Goal: Task Accomplishment & Management: Manage account settings

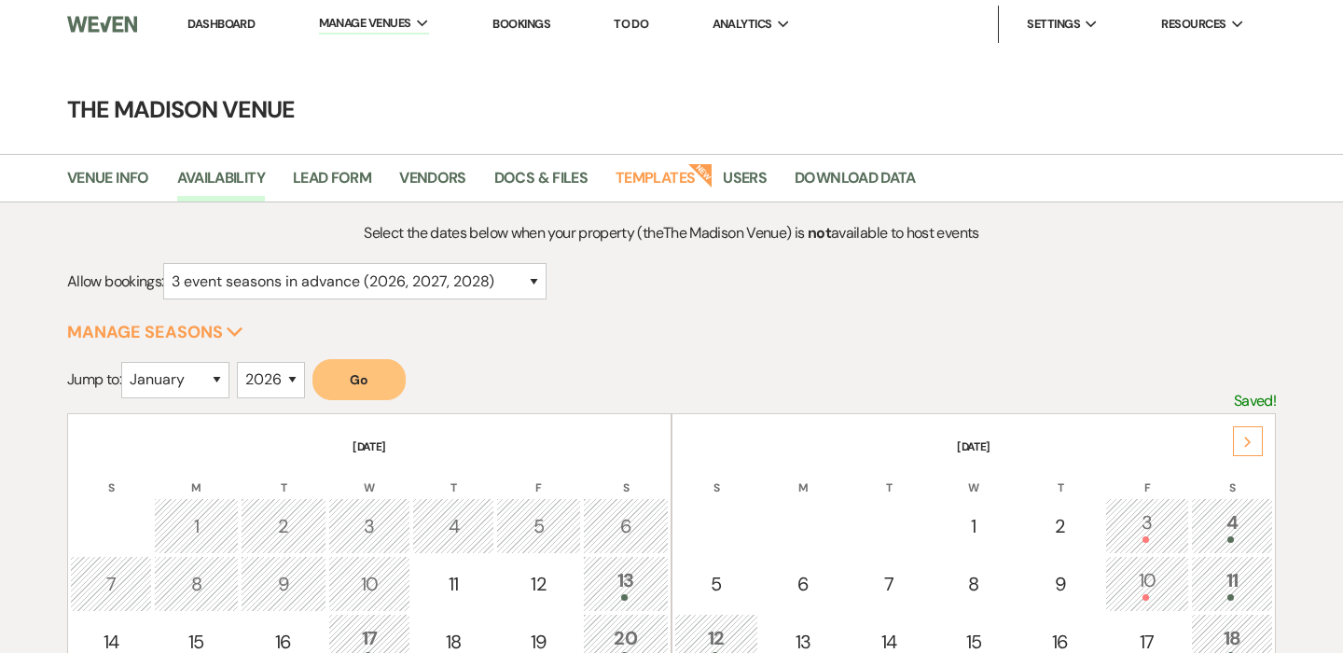
select select "3"
select select "2026"
click at [203, 20] on link "Dashboard" at bounding box center [220, 24] width 67 height 16
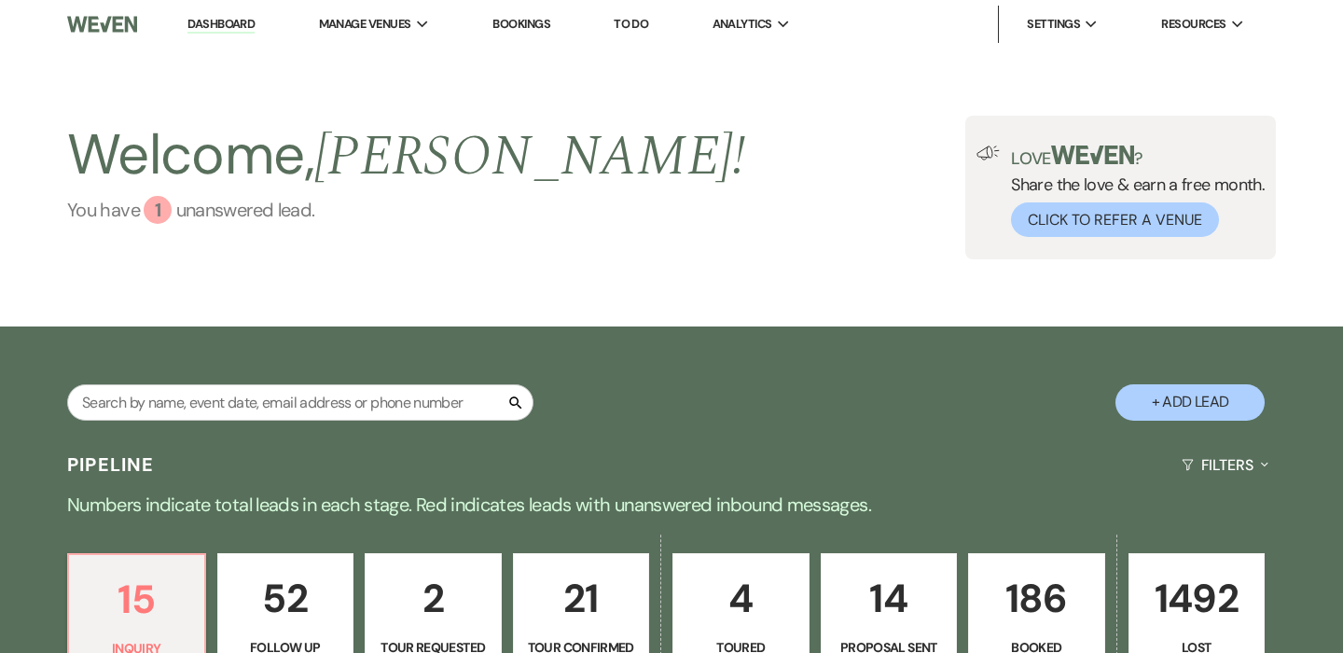
click at [209, 215] on link "You have 1 unanswered lead ." at bounding box center [406, 210] width 678 height 28
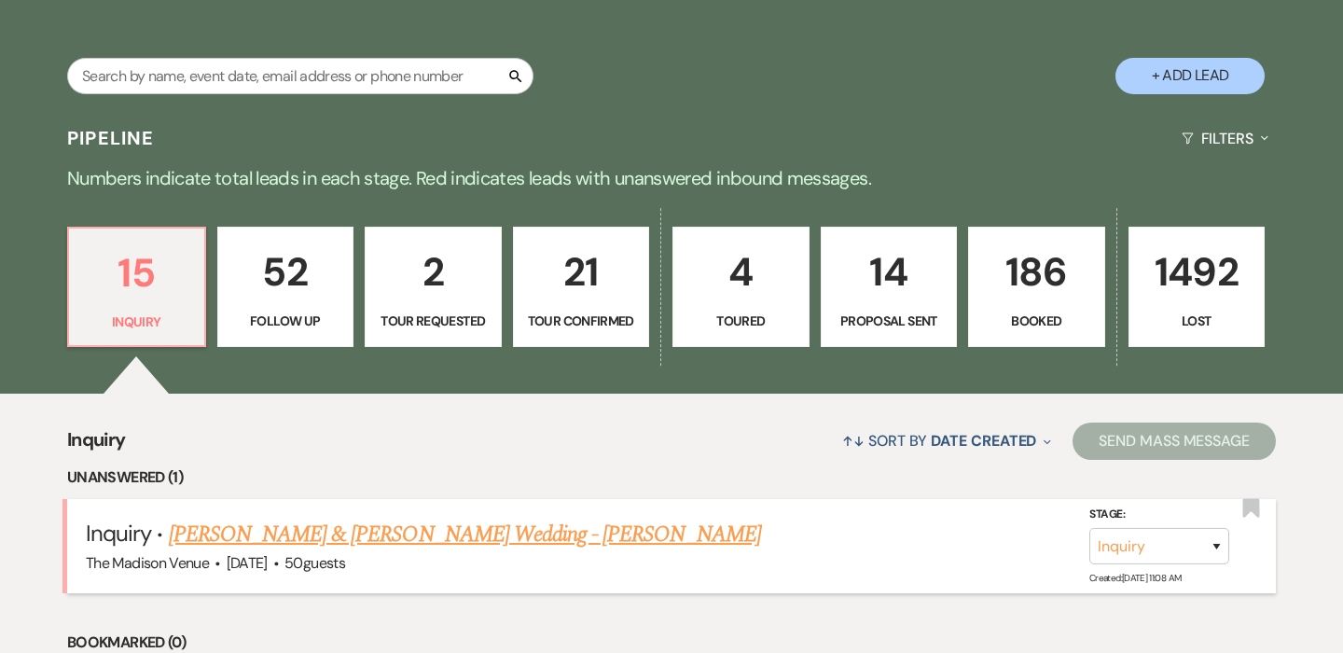
click at [466, 525] on link "[PERSON_NAME] & [PERSON_NAME] Wedding - [PERSON_NAME]" at bounding box center [465, 535] width 592 height 34
select select "5"
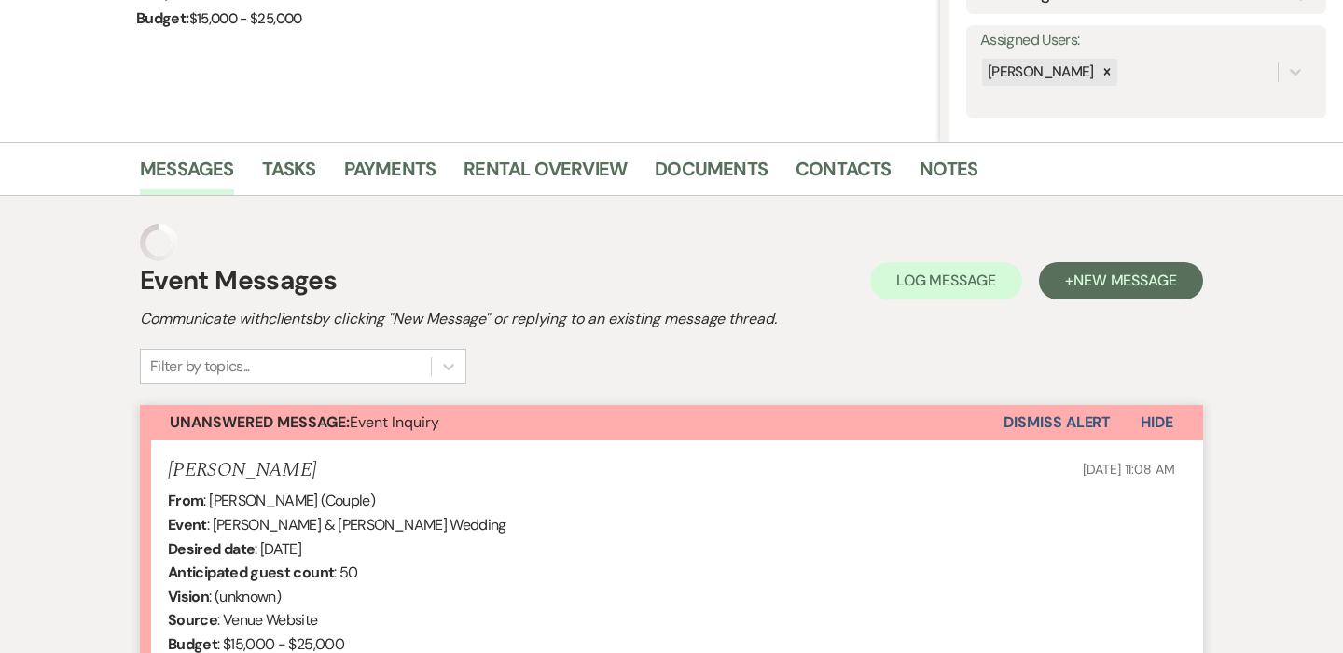
scroll to position [48, 0]
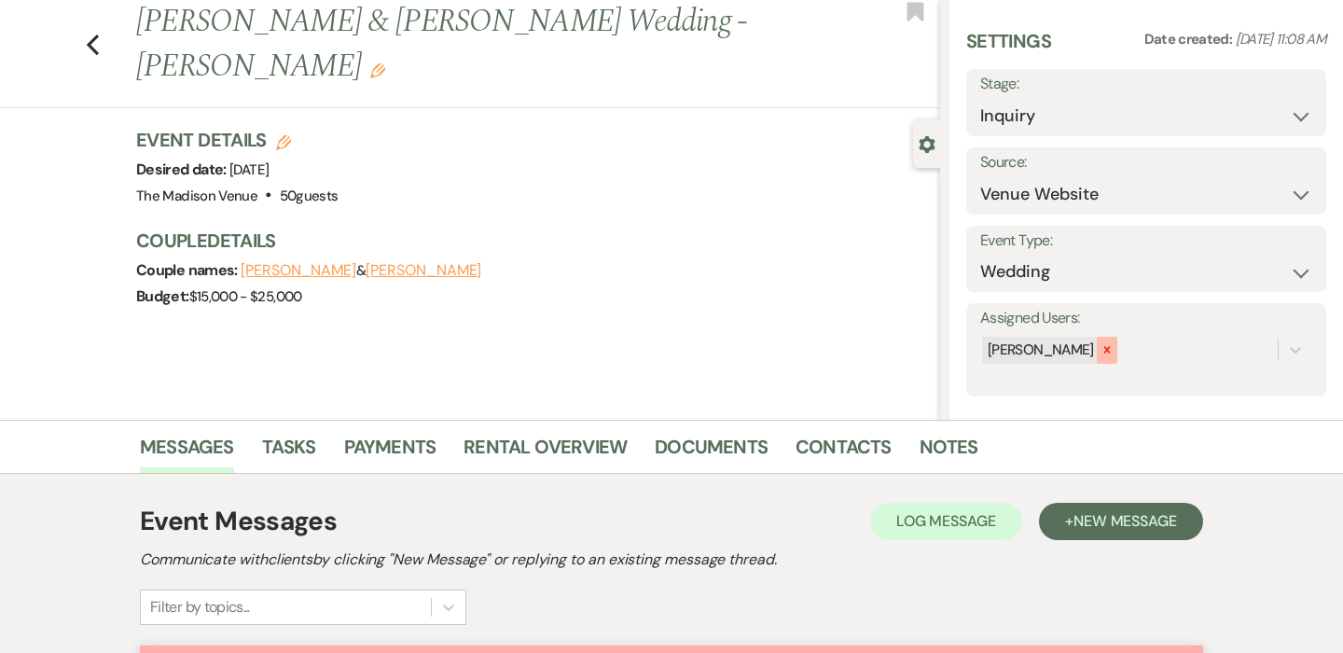
click at [1103, 350] on icon at bounding box center [1106, 350] width 7 height 7
click at [385, 63] on use "button" at bounding box center [377, 70] width 15 height 15
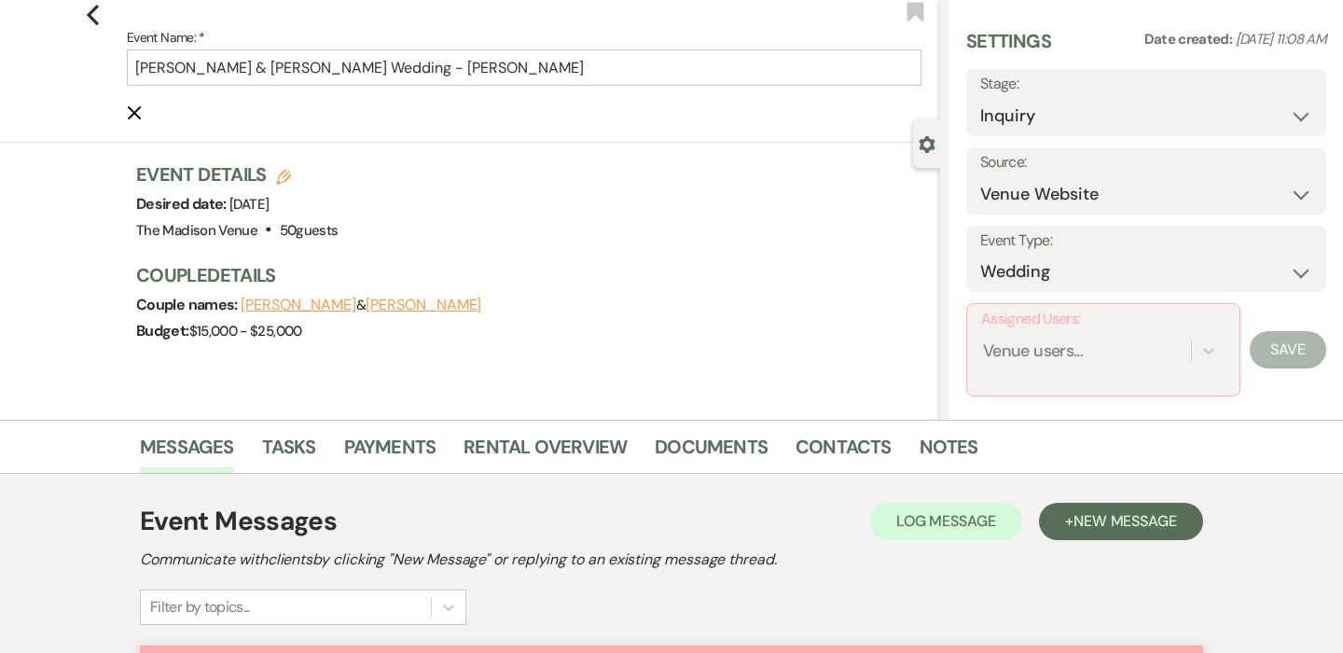
click at [593, 47] on label "Event Name: *" at bounding box center [524, 37] width 795 height 23
click at [593, 49] on input "[PERSON_NAME] & [PERSON_NAME] Wedding - [PERSON_NAME]" at bounding box center [524, 67] width 795 height 36
click at [570, 82] on input "[PERSON_NAME] & [PERSON_NAME] Wedding - [PERSON_NAME]" at bounding box center [524, 67] width 795 height 36
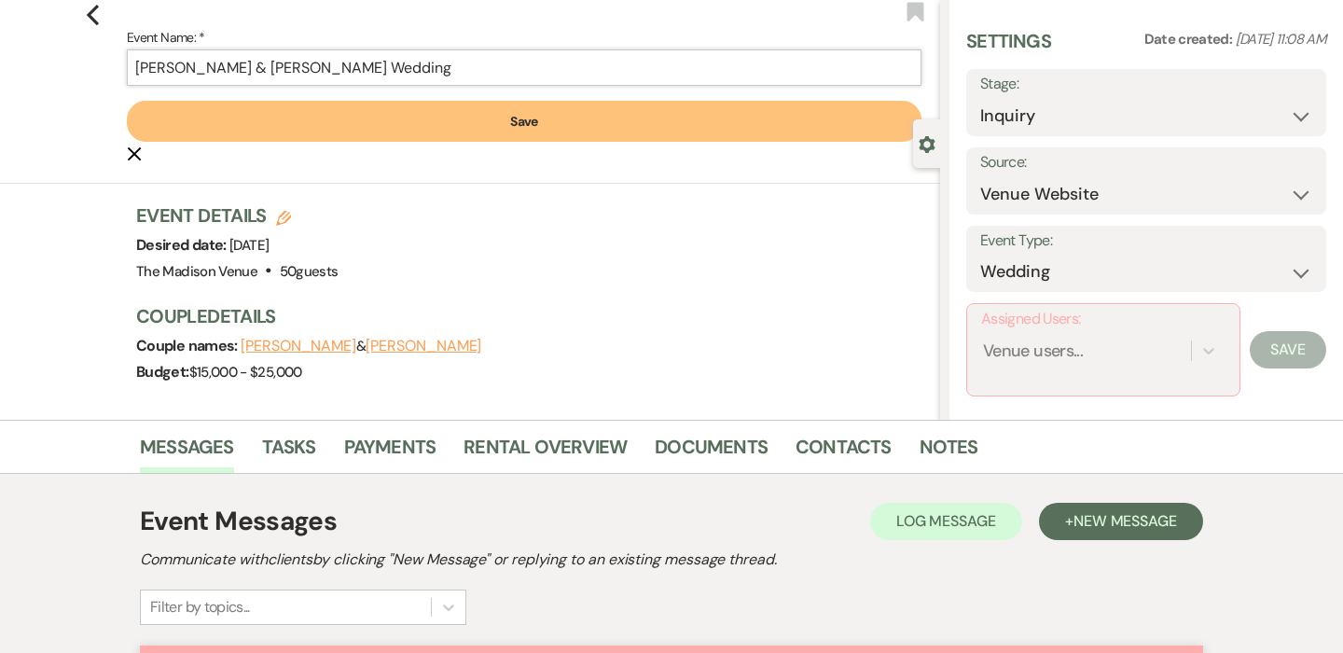
type input "[PERSON_NAME] & [PERSON_NAME] Wedding"
click at [558, 127] on button "Save" at bounding box center [524, 121] width 795 height 41
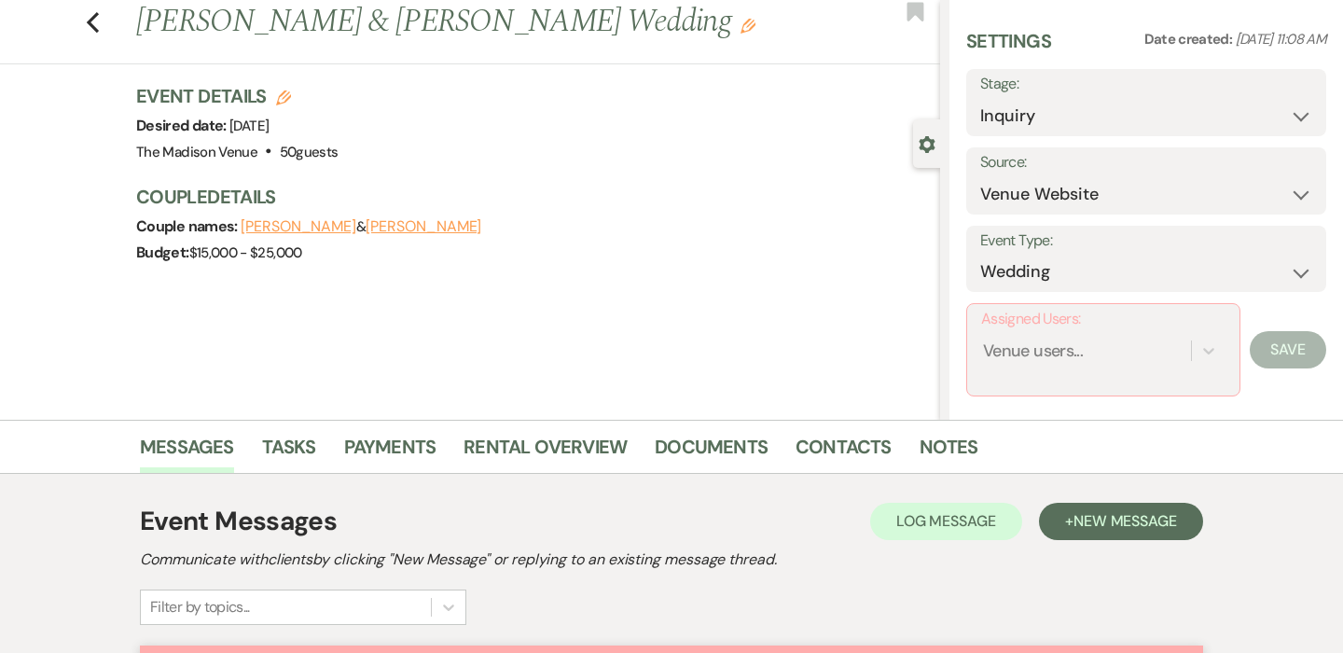
click at [1048, 380] on div "Assigned Users: Venue users..." at bounding box center [1103, 349] width 274 height 93
click at [1037, 350] on div "Venue users..." at bounding box center [1033, 351] width 100 height 25
click at [1038, 377] on div "[PERSON_NAME] [PERSON_NAME] [PERSON_NAME] [PERSON_NAME]" at bounding box center [1103, 454] width 244 height 157
click at [1039, 394] on div "[PERSON_NAME]" at bounding box center [1103, 398] width 244 height 37
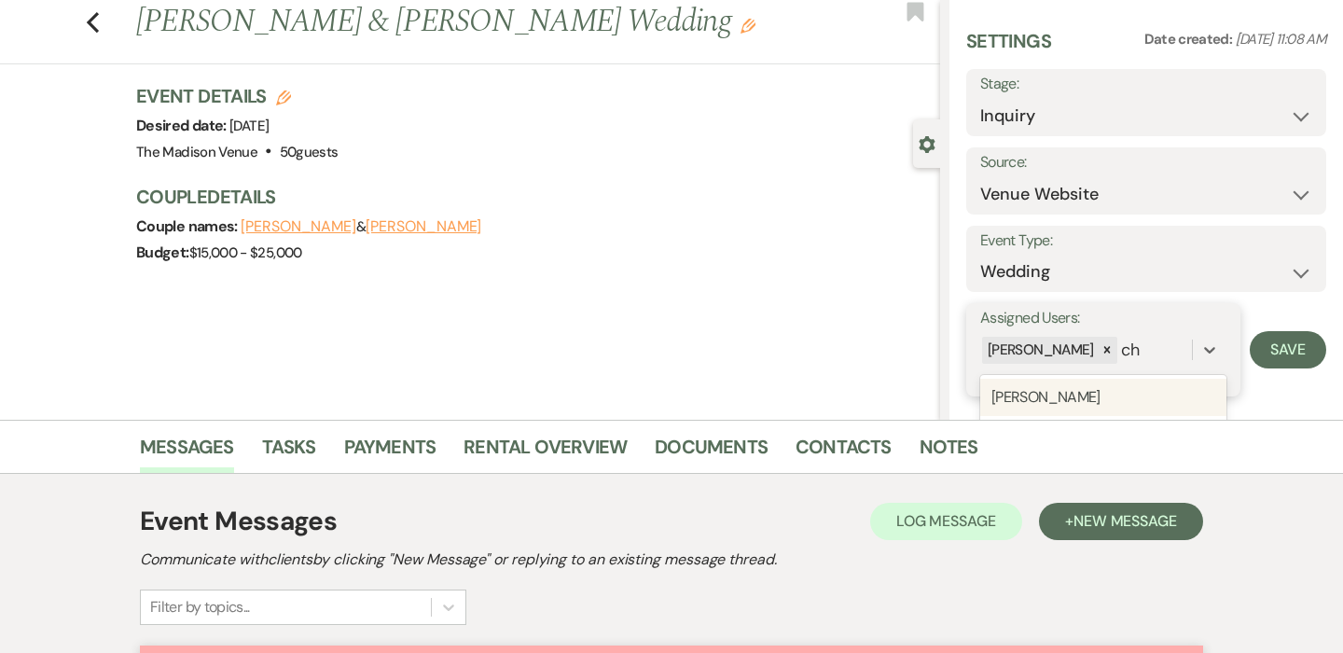
type input "che"
click at [1138, 384] on div "[PERSON_NAME]" at bounding box center [1103, 397] width 246 height 37
type input "da"
click at [1115, 415] on div "[PERSON_NAME]" at bounding box center [1103, 425] width 246 height 37
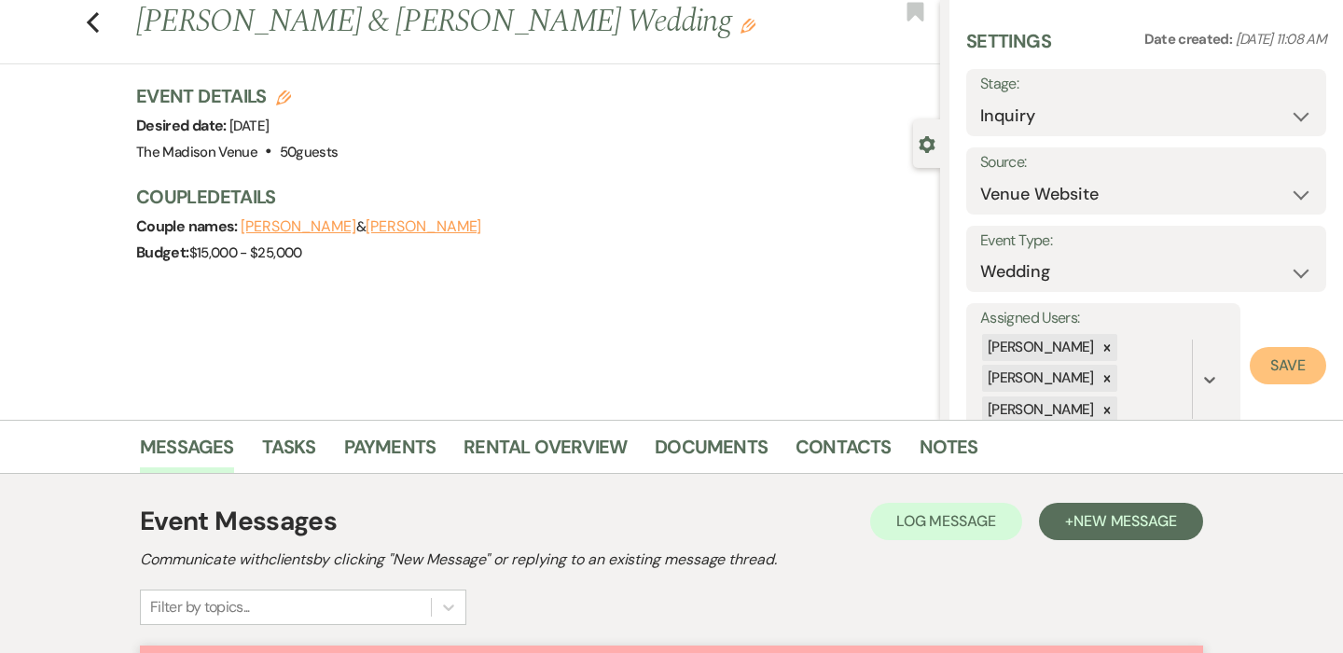
click at [1278, 361] on button "Save" at bounding box center [1288, 365] width 76 height 37
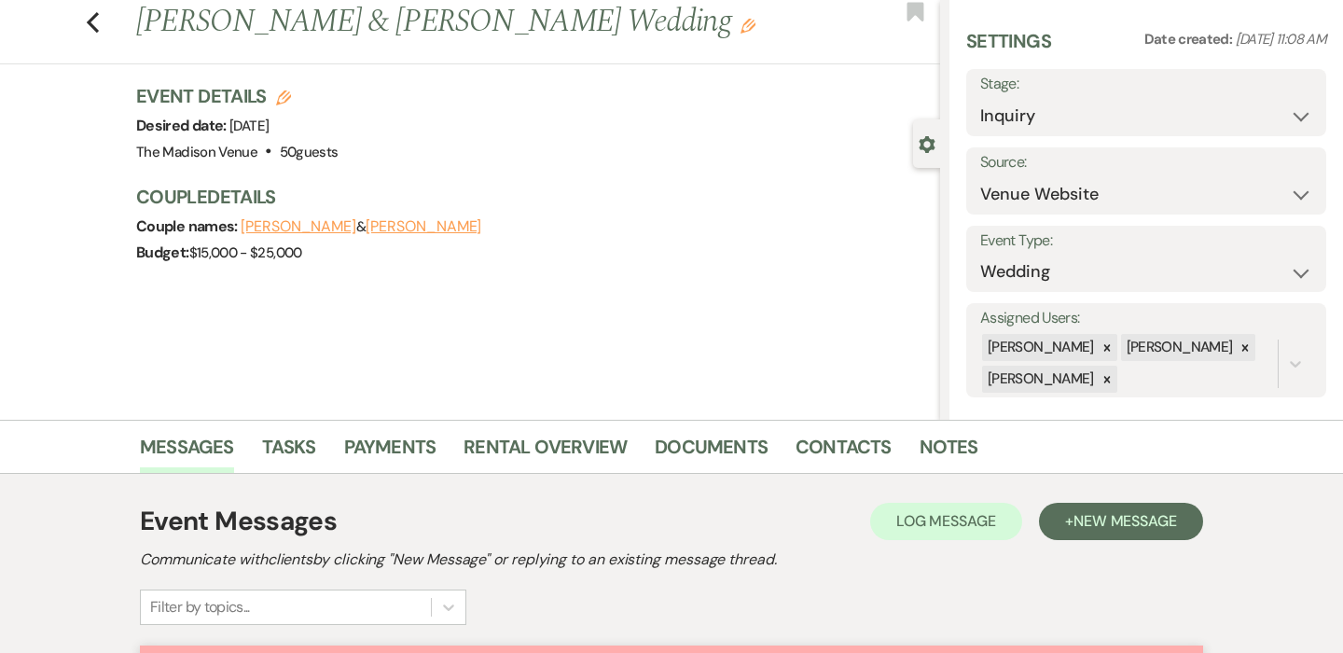
scroll to position [0, 0]
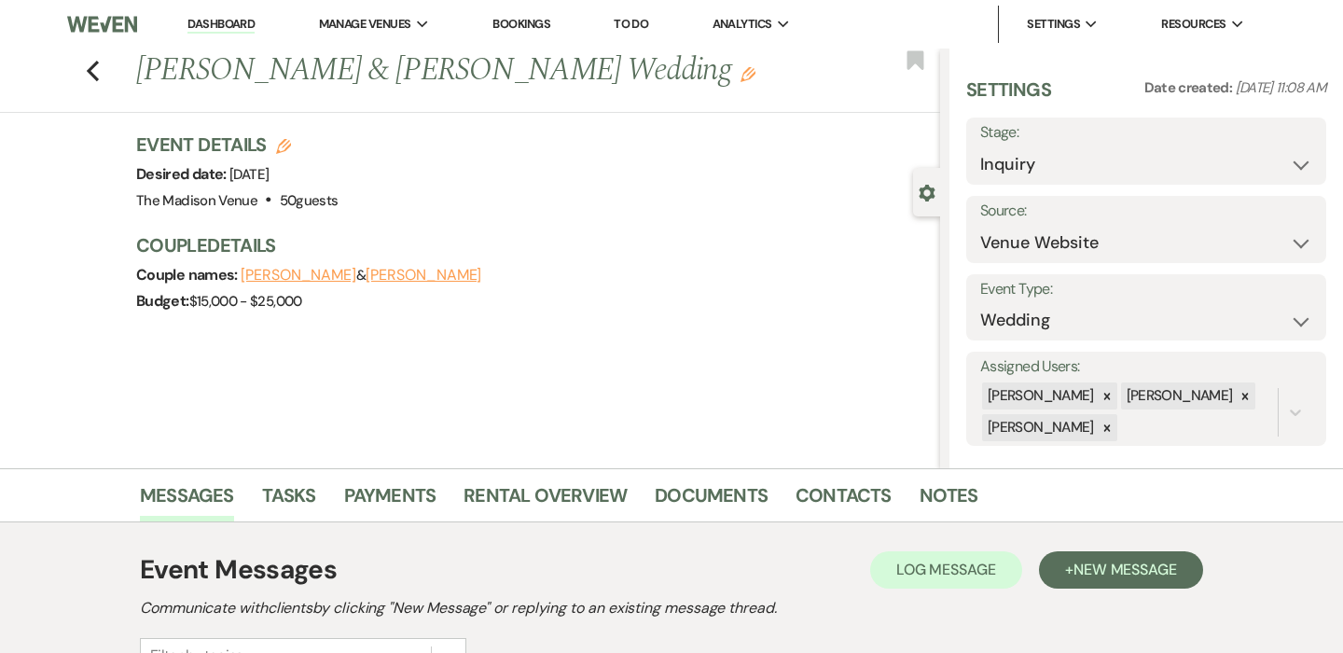
click at [232, 30] on link "Dashboard" at bounding box center [220, 25] width 67 height 18
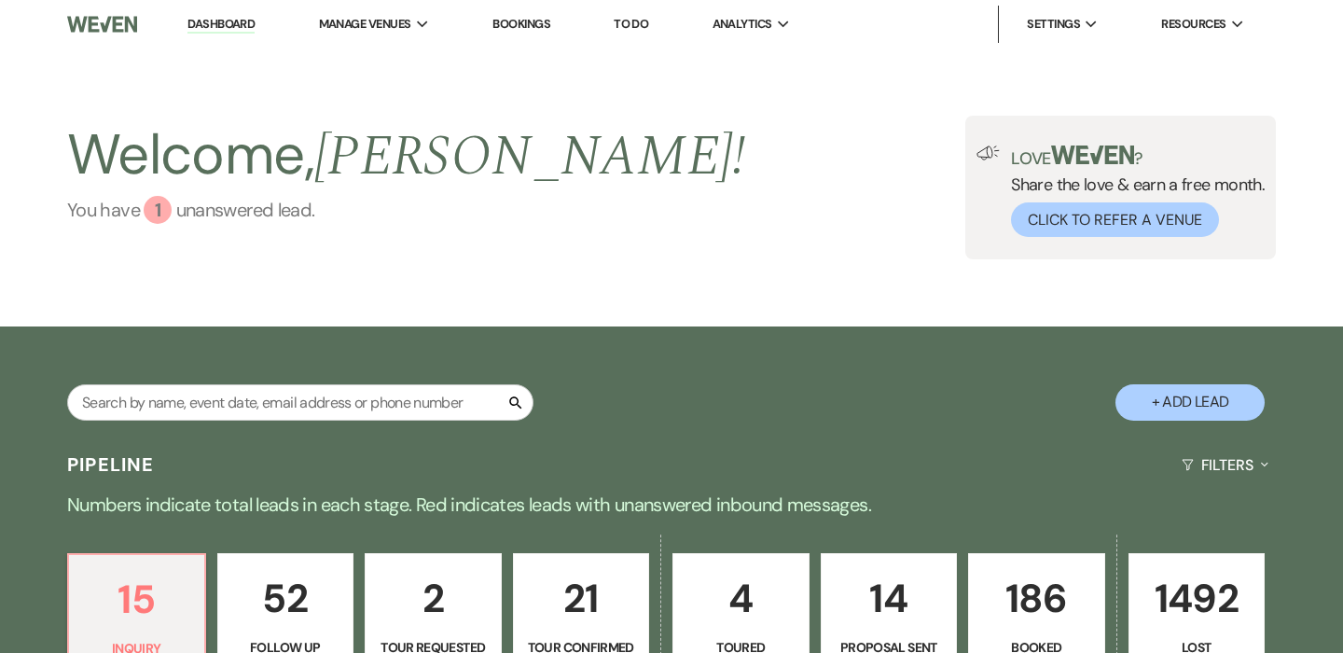
click at [195, 221] on link "You have 1 unanswered lead ." at bounding box center [406, 210] width 678 height 28
click at [220, 31] on link "Dashboard" at bounding box center [220, 25] width 67 height 18
